Goal: Information Seeking & Learning: Understand process/instructions

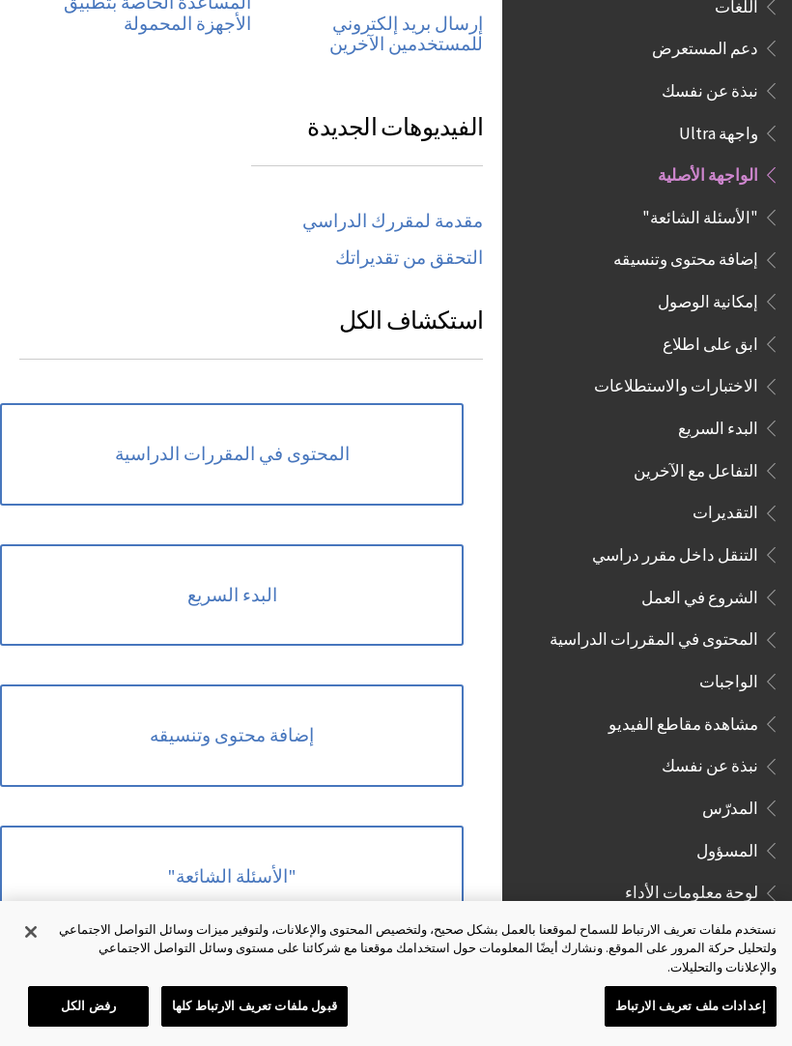
scroll to position [1198, 0]
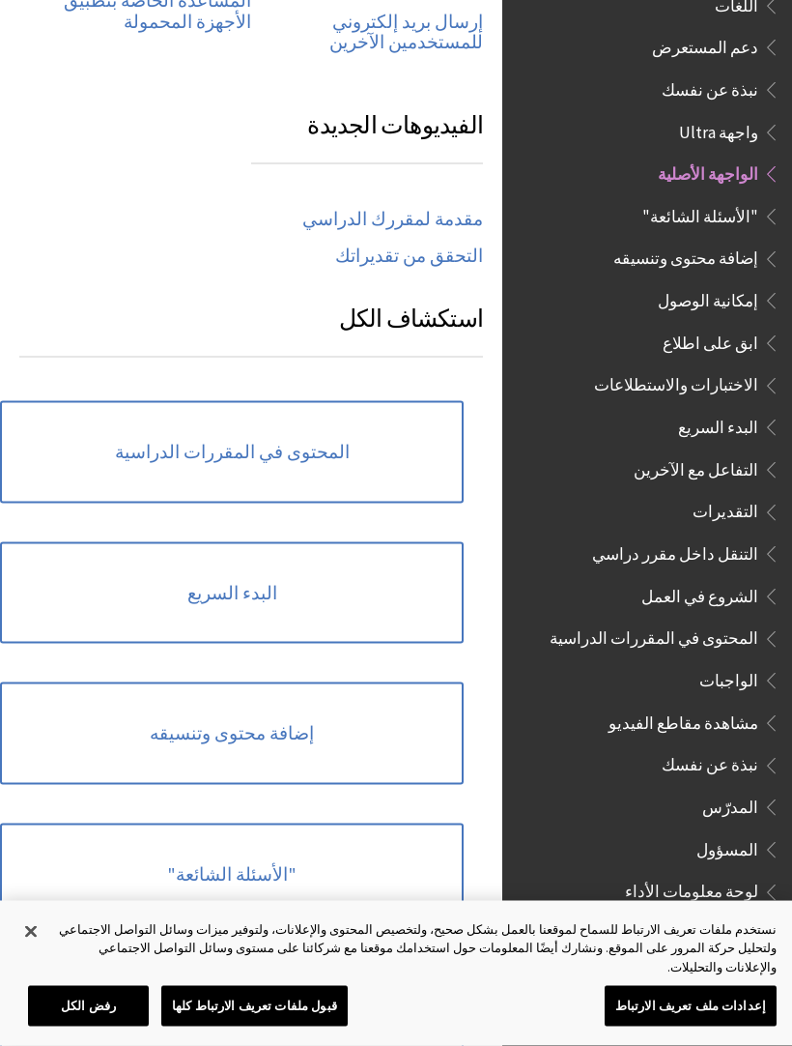
click at [351, 411] on link "المحتوى في المقررات الدراسية" at bounding box center [232, 452] width 464 height 102
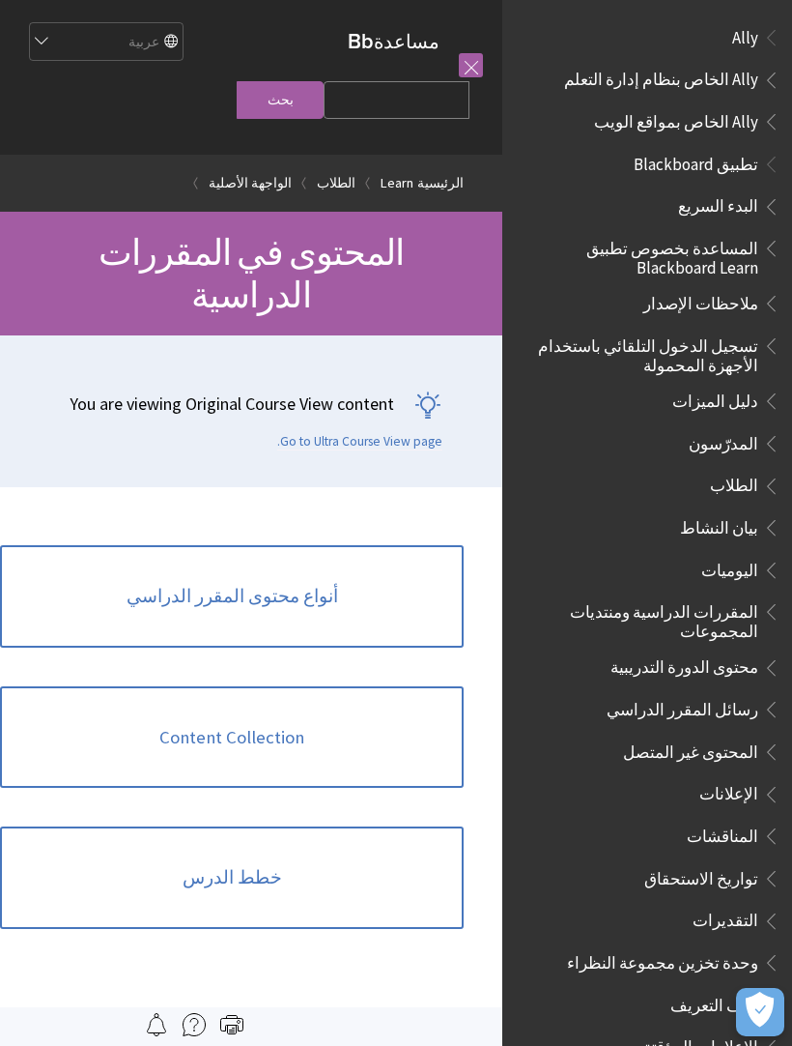
scroll to position [1811, 0]
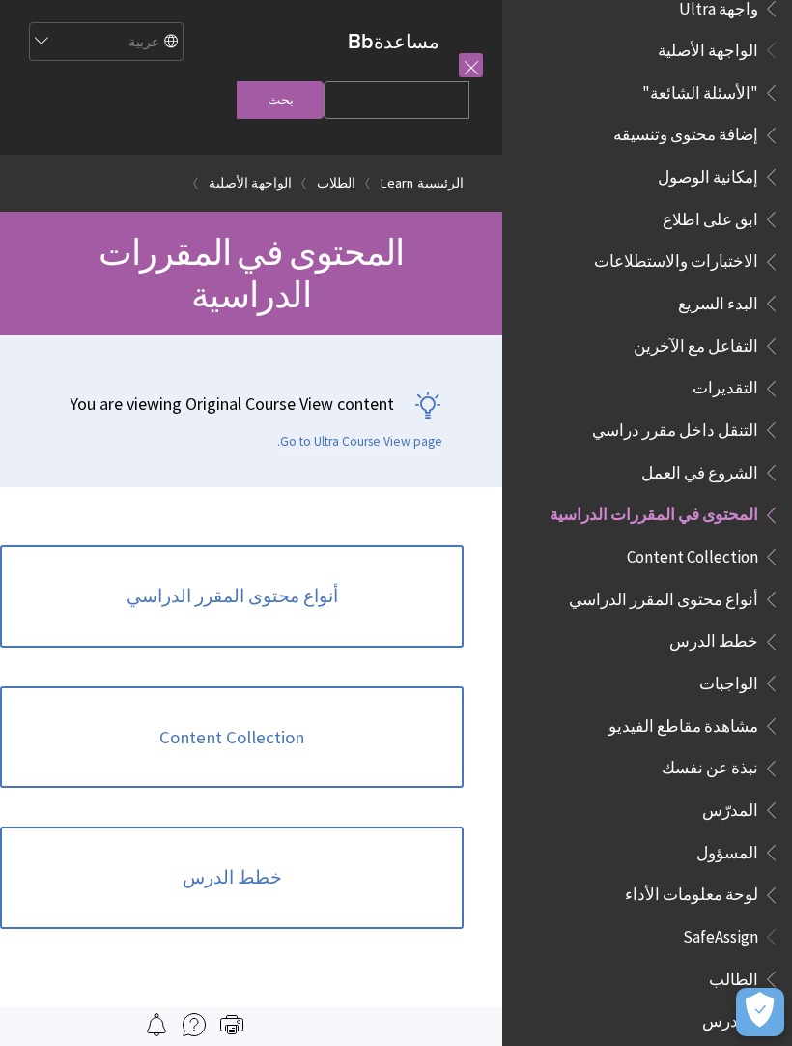
click at [729, 625] on span "خطط الدرس" at bounding box center [714, 638] width 89 height 26
click at [742, 625] on span "خطط الدرس" at bounding box center [714, 638] width 89 height 26
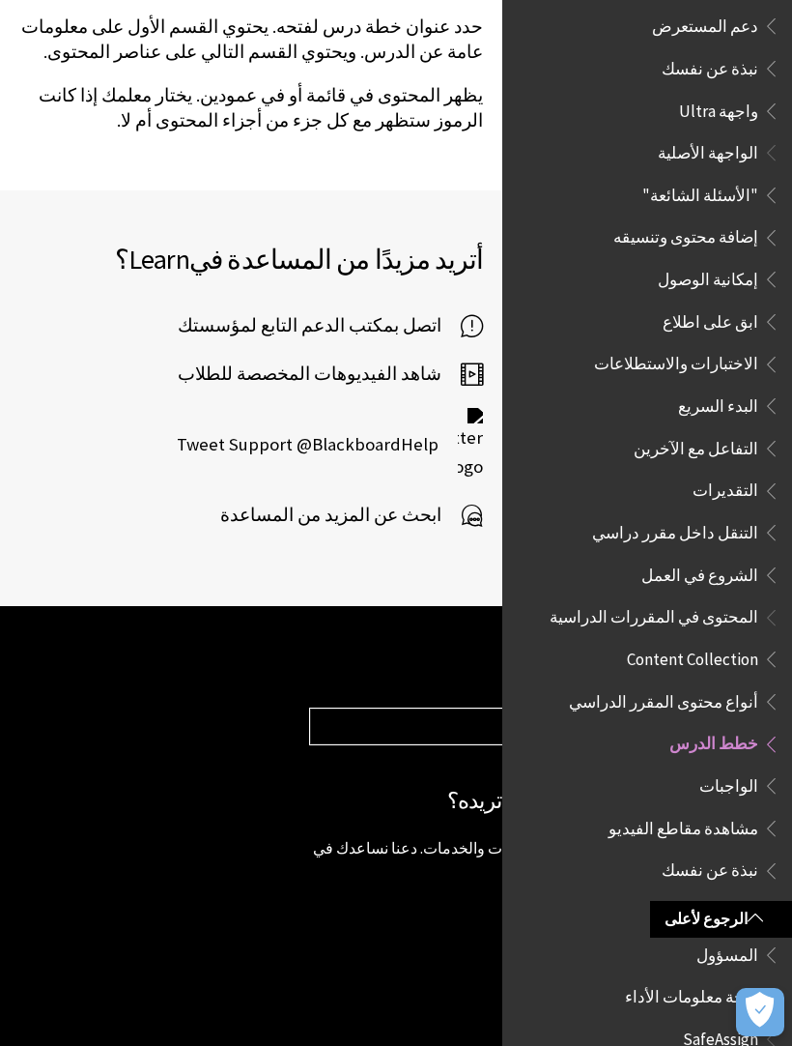
scroll to position [1711, 0]
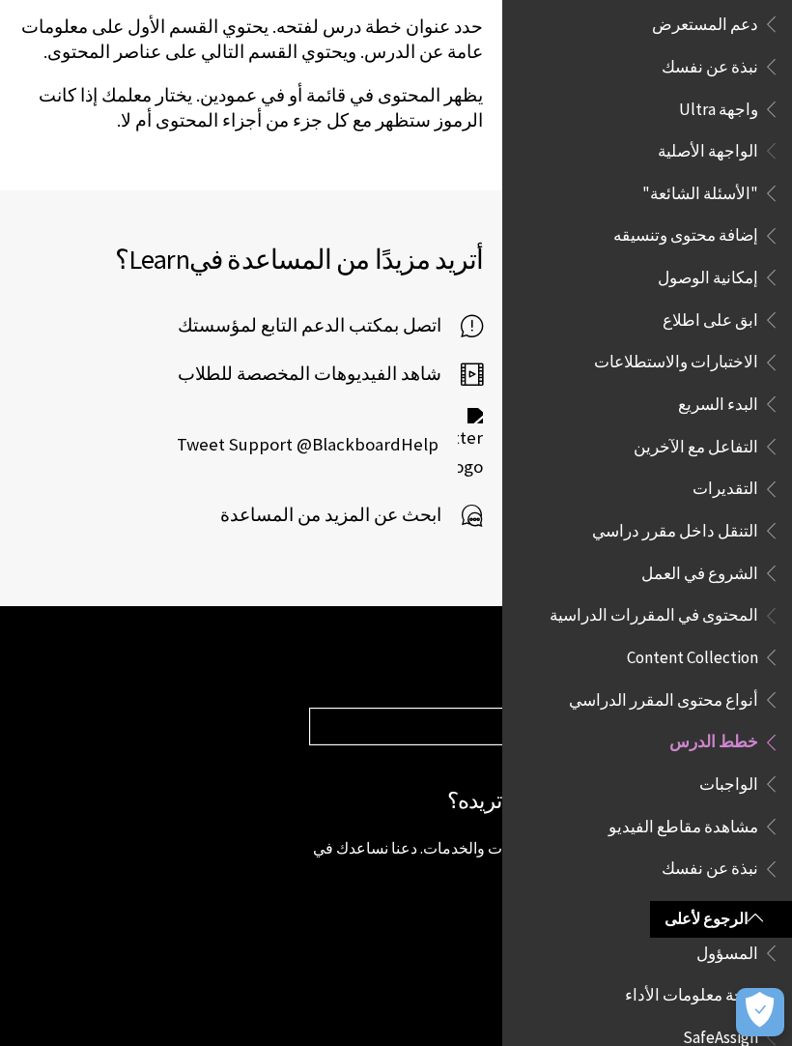
click at [713, 599] on span "المحتوى في المقررات الدراسية" at bounding box center [654, 612] width 209 height 26
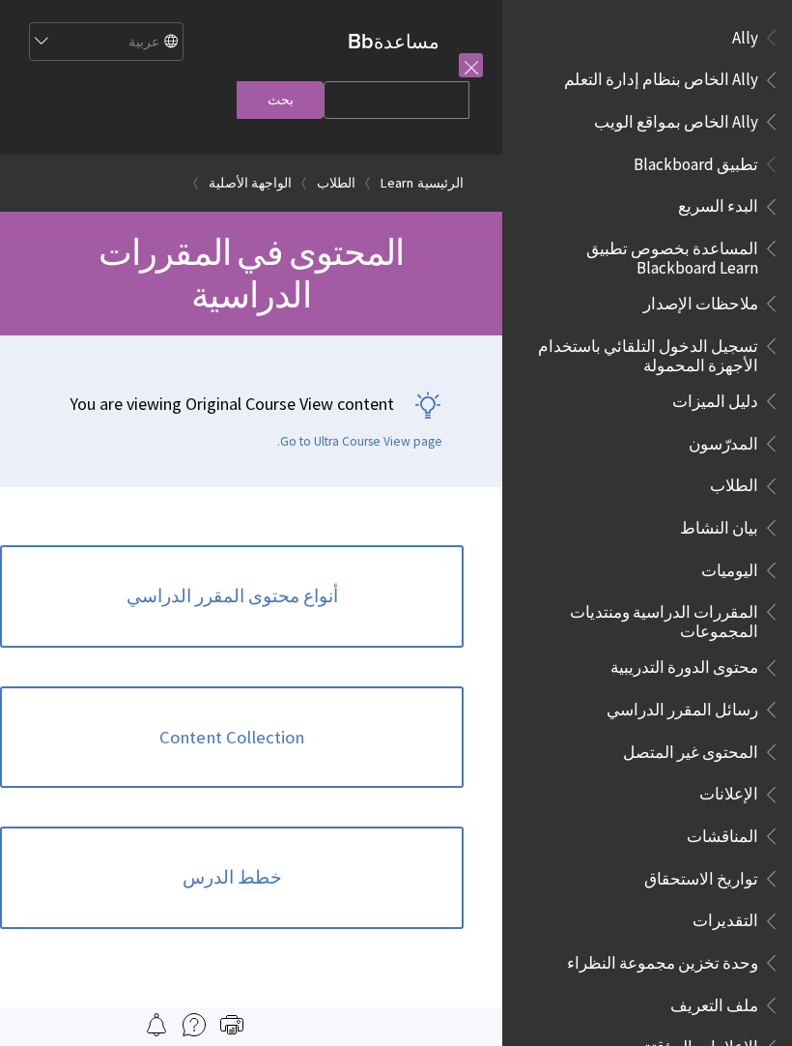
scroll to position [1811, 0]
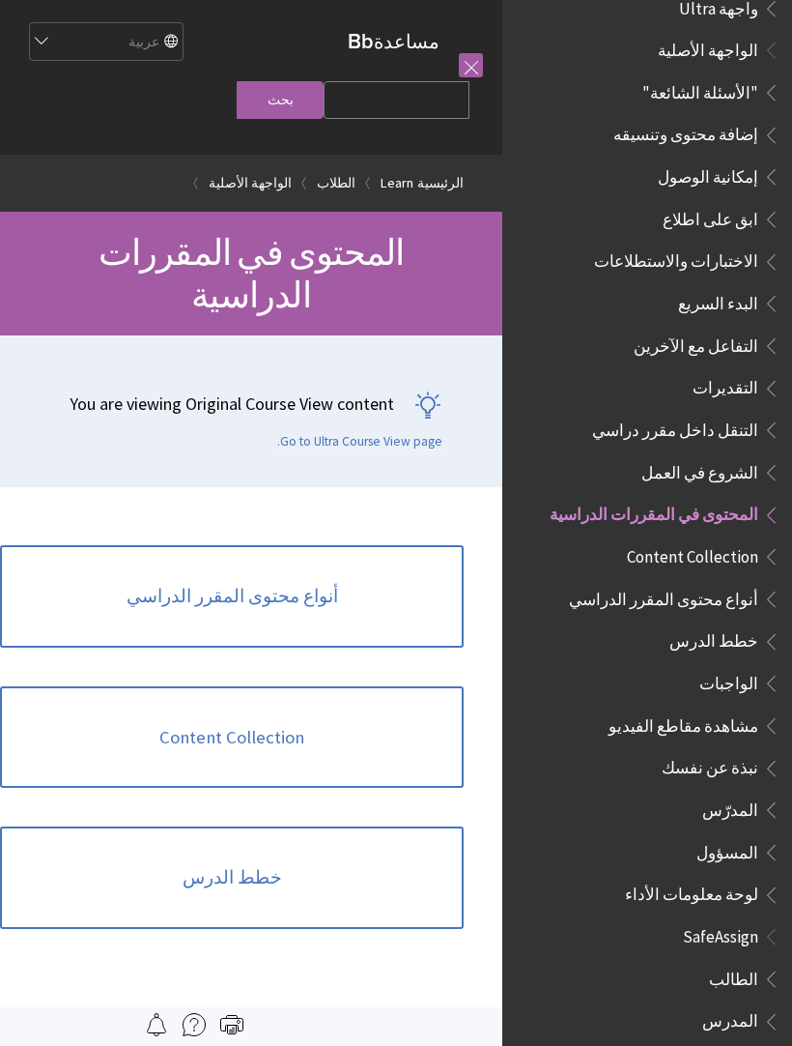
click at [269, 571] on link "أنواع محتوى المقرر الدراسي" at bounding box center [232, 596] width 464 height 102
